Goal: Transaction & Acquisition: Purchase product/service

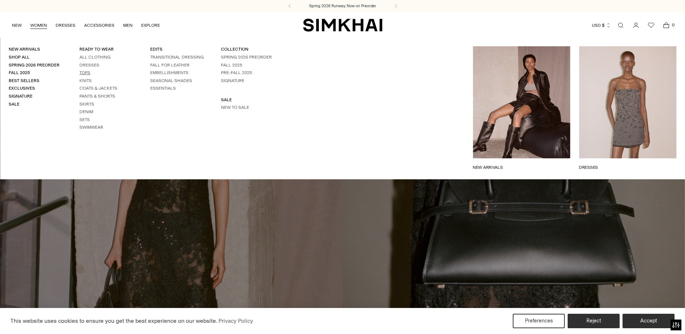
click at [83, 74] on link "Tops" at bounding box center [84, 72] width 11 height 5
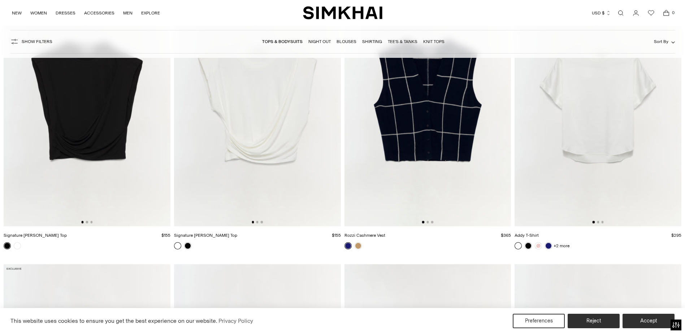
scroll to position [4405, 0]
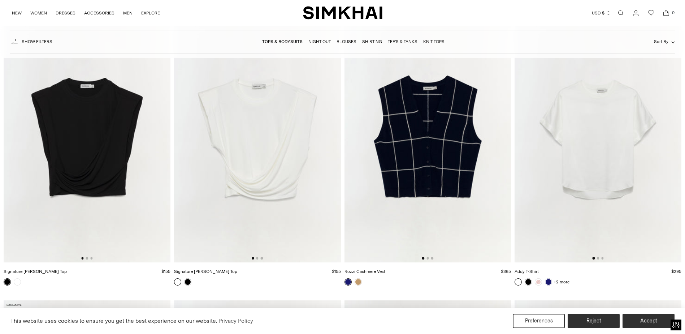
click at [74, 148] on img at bounding box center [87, 137] width 167 height 250
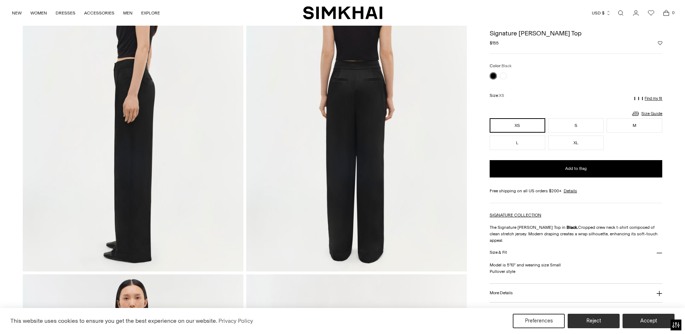
scroll to position [433, 0]
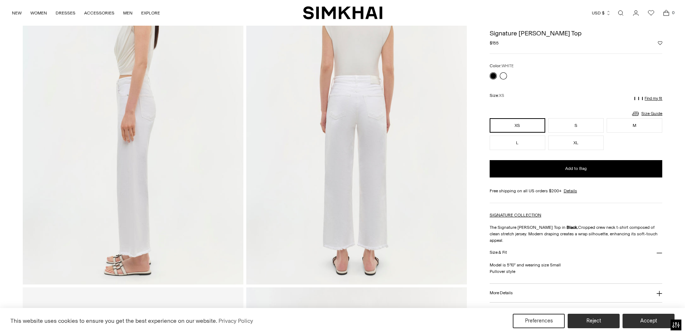
click at [502, 76] on link at bounding box center [503, 75] width 7 height 7
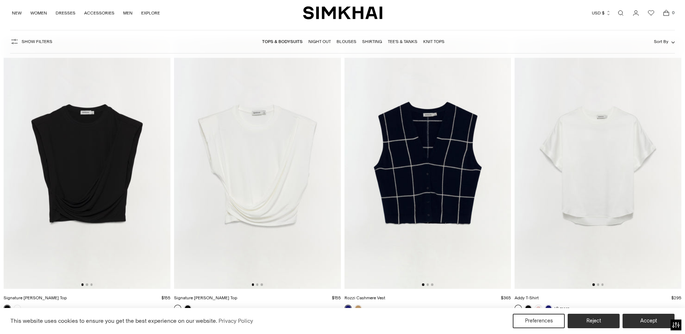
scroll to position [4381, 0]
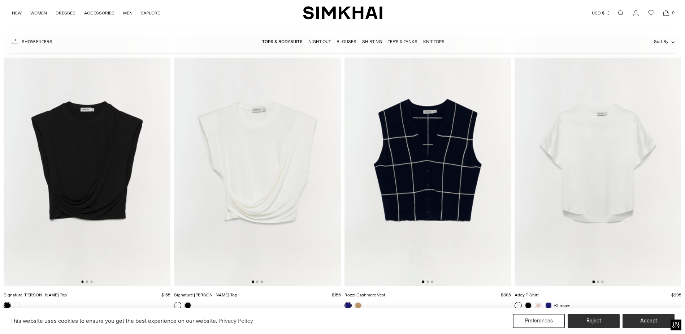
click at [563, 142] on img at bounding box center [597, 160] width 167 height 250
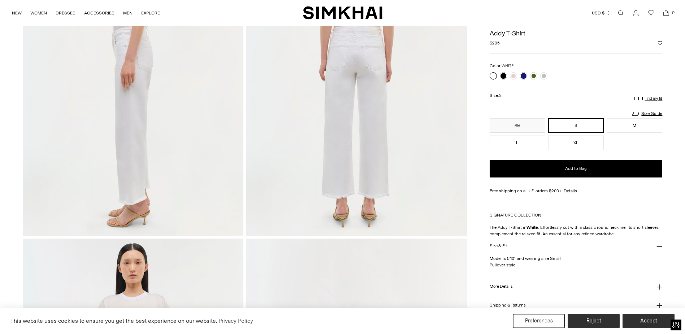
scroll to position [469, 0]
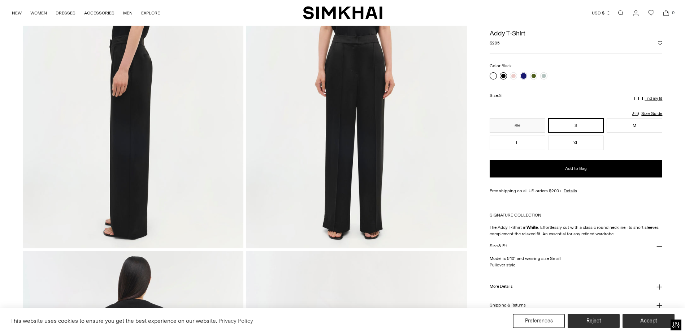
click at [503, 76] on link at bounding box center [503, 75] width 7 height 7
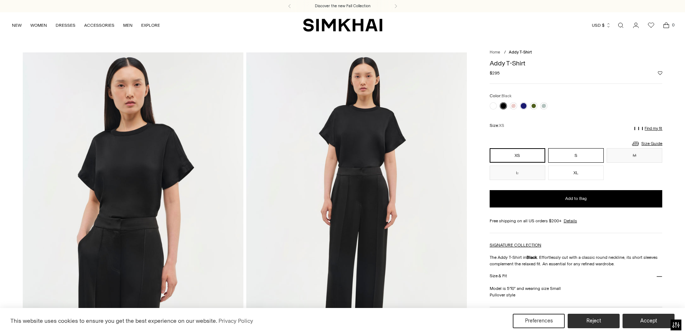
click at [592, 157] on button "S" at bounding box center [576, 155] width 56 height 14
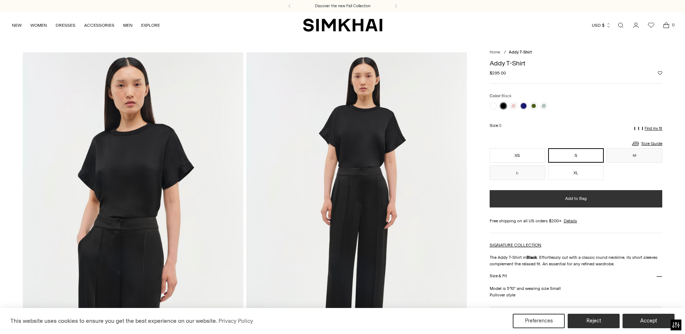
click at [583, 194] on button "Add to Bag" at bounding box center [576, 198] width 173 height 17
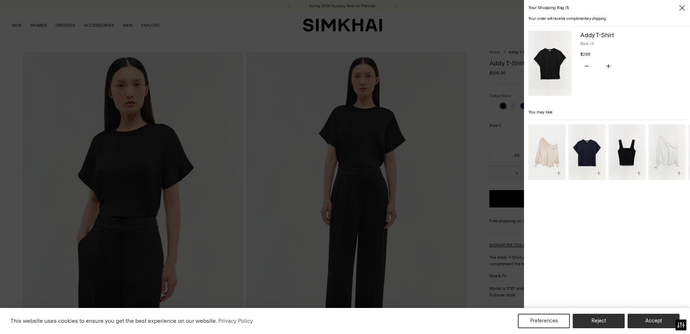
click at [682, 9] on icon "Close" at bounding box center [682, 7] width 6 height 7
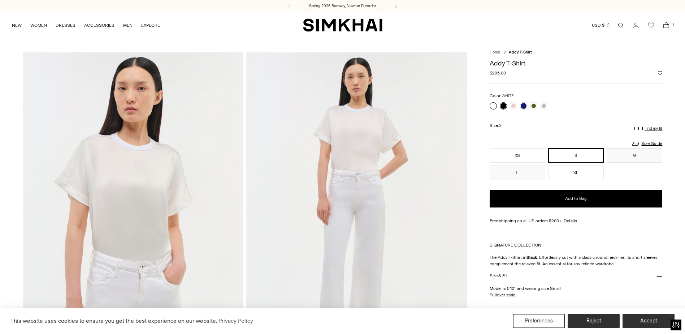
click at [496, 105] on link at bounding box center [493, 105] width 7 height 7
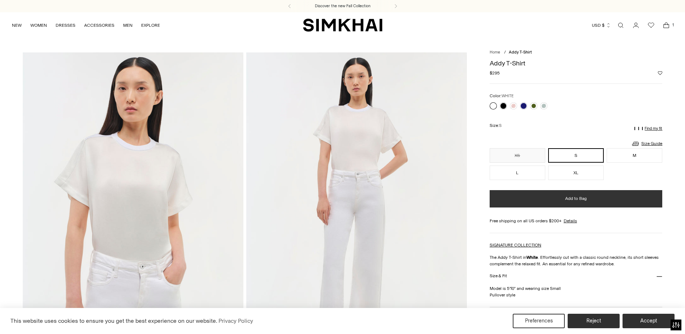
click at [542, 197] on button "Add to Bag" at bounding box center [576, 198] width 173 height 17
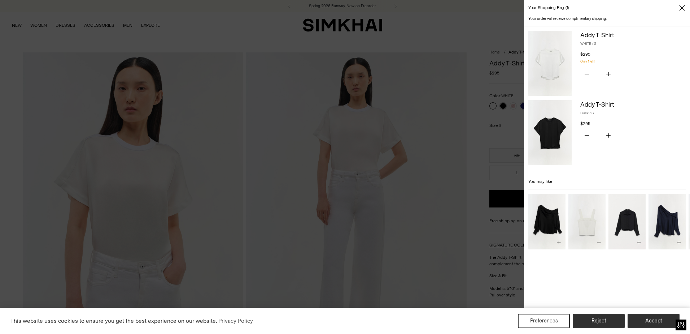
click at [682, 7] on icon "Close" at bounding box center [682, 7] width 6 height 7
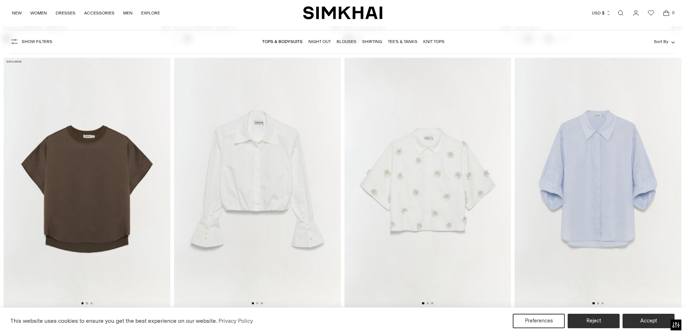
scroll to position [4670, 0]
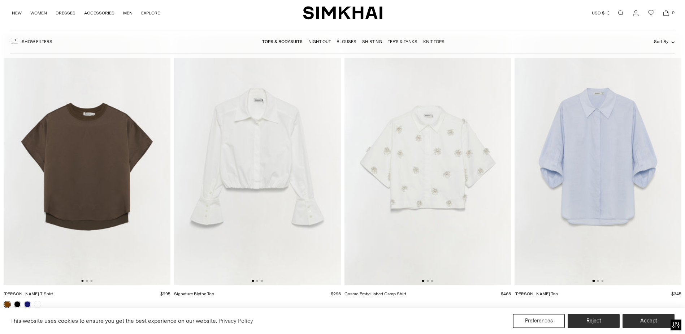
click at [117, 173] on img at bounding box center [87, 160] width 167 height 250
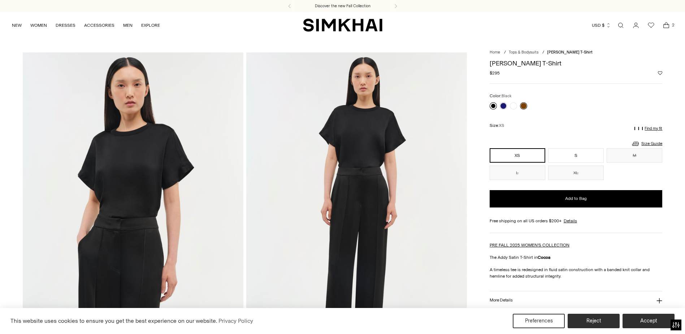
click at [491, 105] on link at bounding box center [493, 105] width 7 height 7
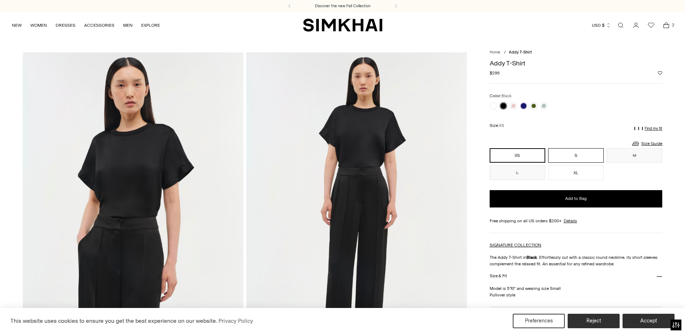
click at [559, 154] on button "S" at bounding box center [576, 155] width 56 height 14
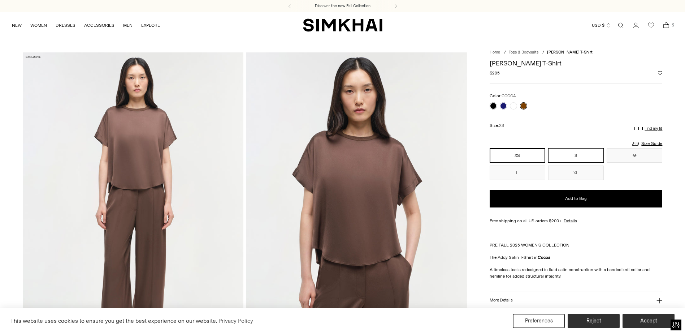
click at [563, 154] on button "S" at bounding box center [576, 155] width 56 height 14
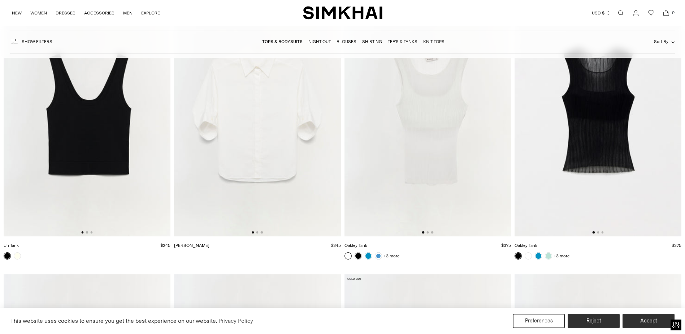
scroll to position [6403, 0]
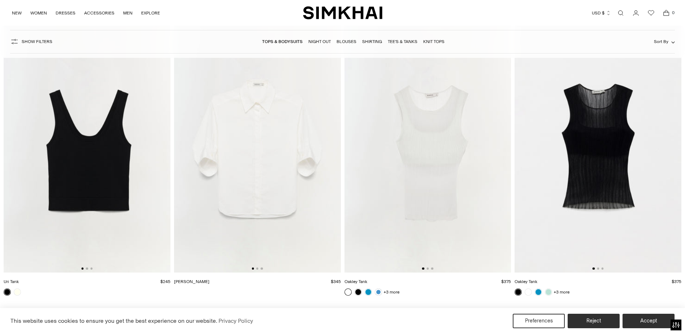
click at [602, 166] on img at bounding box center [597, 147] width 167 height 250
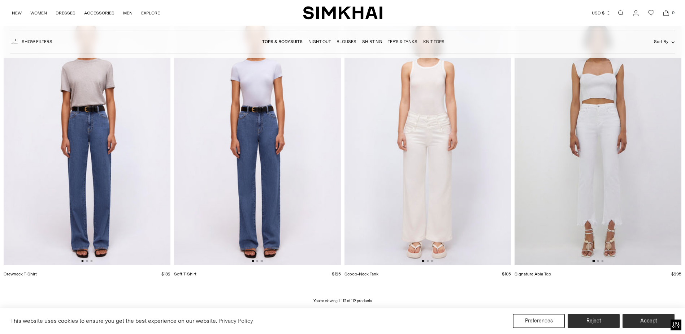
scroll to position [7828, 0]
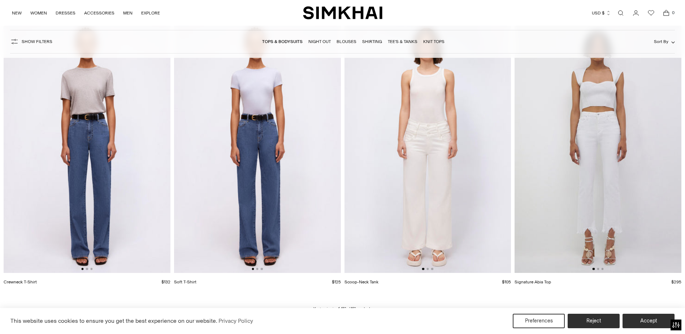
click at [323, 43] on link "Night Out" at bounding box center [319, 41] width 22 height 5
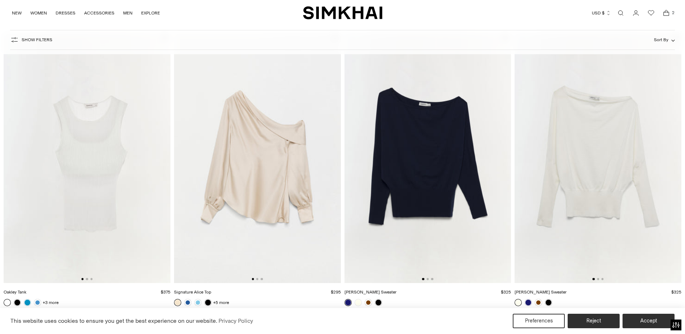
scroll to position [361, 0]
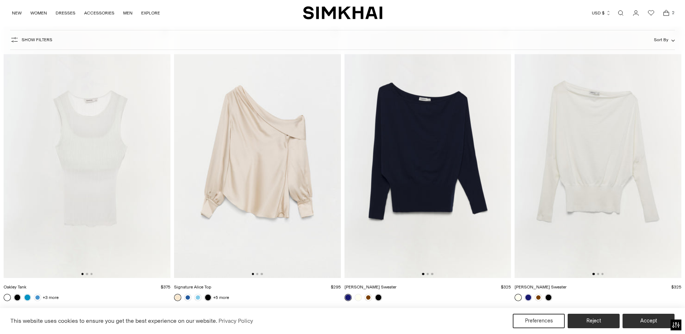
click at [431, 183] on img at bounding box center [427, 152] width 167 height 250
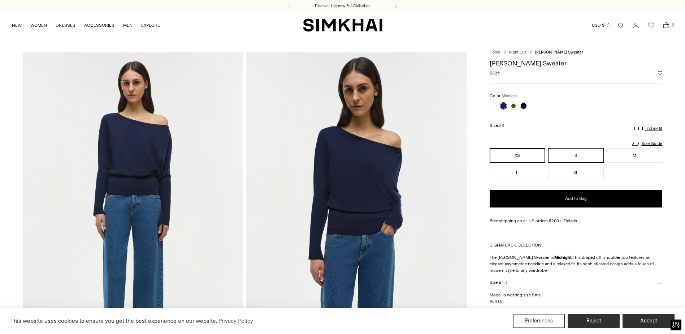
click at [559, 153] on button "S" at bounding box center [576, 155] width 56 height 14
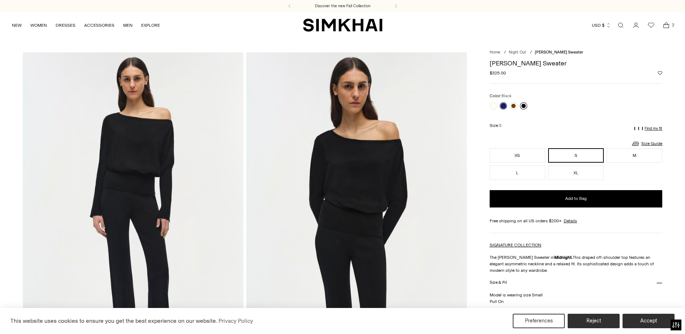
click at [525, 104] on link at bounding box center [523, 105] width 7 height 7
click at [570, 154] on button "S" at bounding box center [576, 155] width 56 height 14
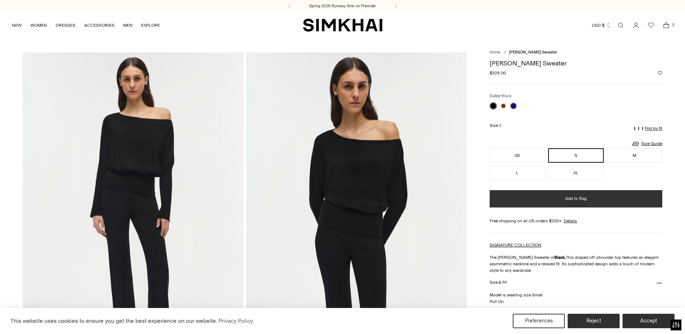
click at [544, 205] on button "Add to Bag" at bounding box center [576, 198] width 173 height 17
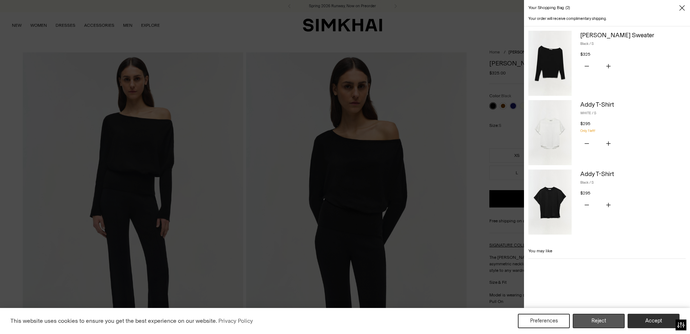
click at [609, 324] on button "Reject" at bounding box center [599, 320] width 52 height 14
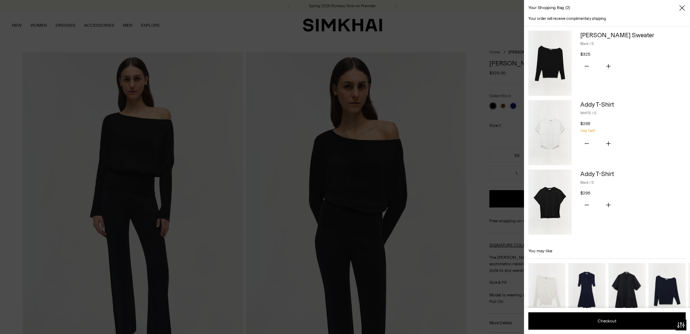
click at [683, 9] on icon "Close" at bounding box center [681, 7] width 5 height 5
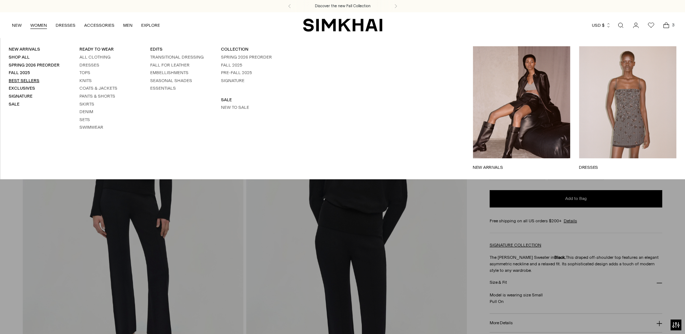
click at [25, 82] on link "Best Sellers" at bounding box center [24, 80] width 31 height 5
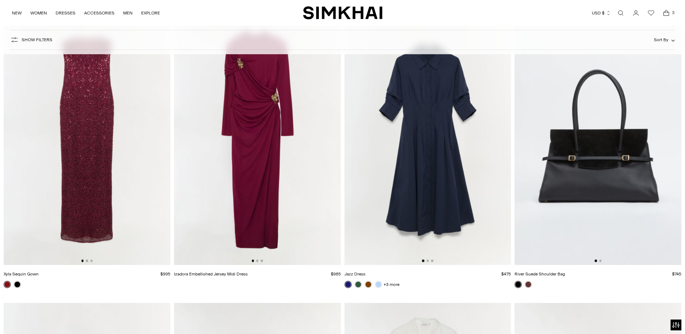
scroll to position [2961, 0]
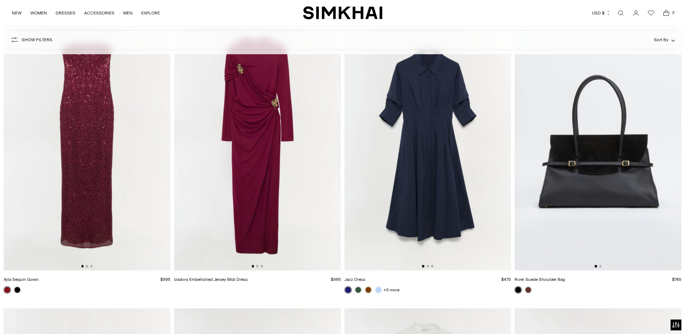
click at [416, 151] on img at bounding box center [427, 145] width 167 height 250
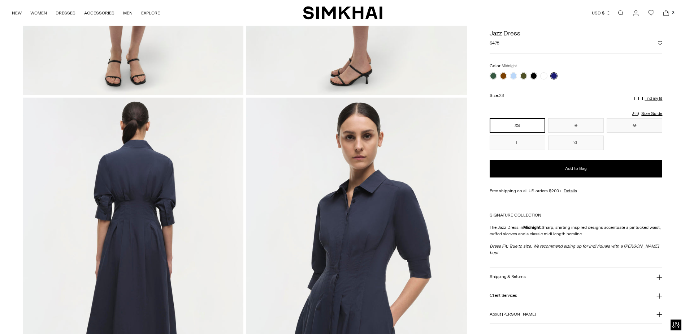
scroll to position [108, 0]
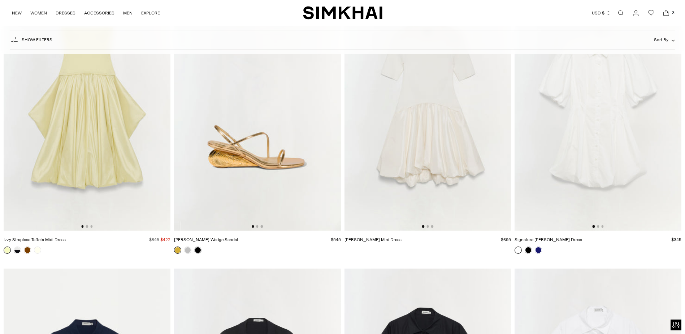
scroll to position [6580, 0]
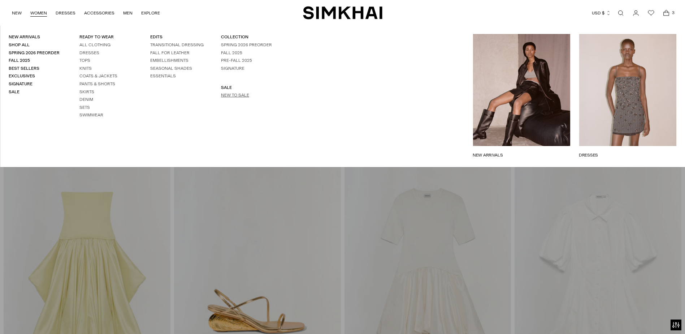
click at [223, 95] on link "New to Sale" at bounding box center [235, 94] width 28 height 5
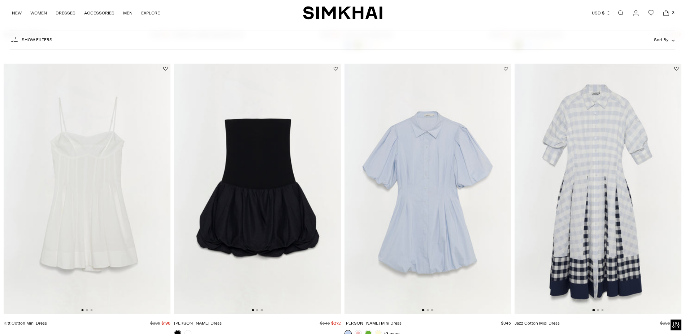
scroll to position [361, 0]
